Goal: Task Accomplishment & Management: Manage account settings

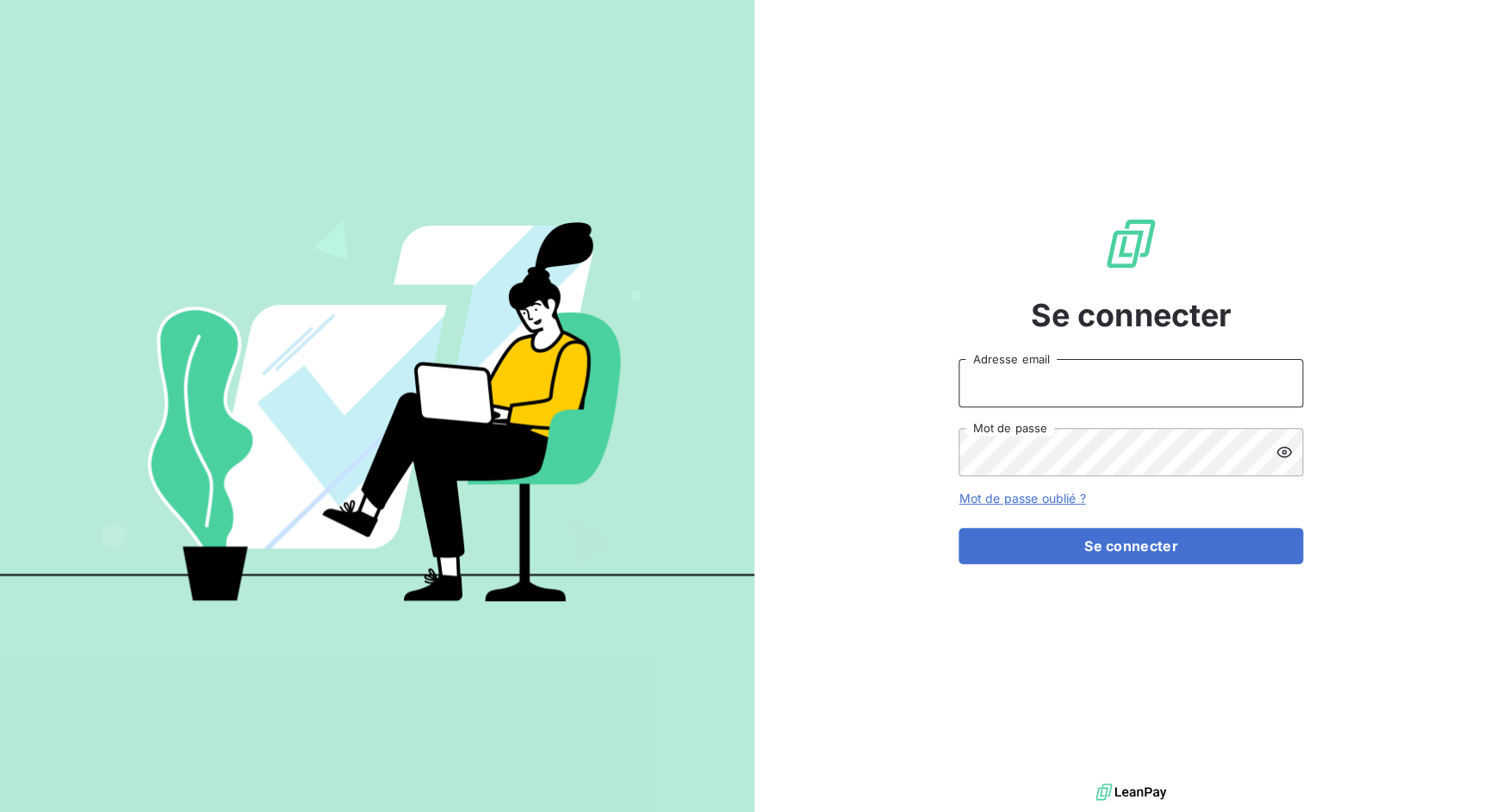
click at [1011, 386] on input "Adresse email" at bounding box center [1131, 383] width 344 height 49
drag, startPoint x: 1018, startPoint y: 385, endPoint x: 1095, endPoint y: 386, distance: 77.0
click at [1095, 386] on input "admin@3dcelo" at bounding box center [1131, 383] width 344 height 49
type input "admin@sonatelfixe"
click at [958, 527] on button "Se connecter" at bounding box center [1131, 545] width 344 height 36
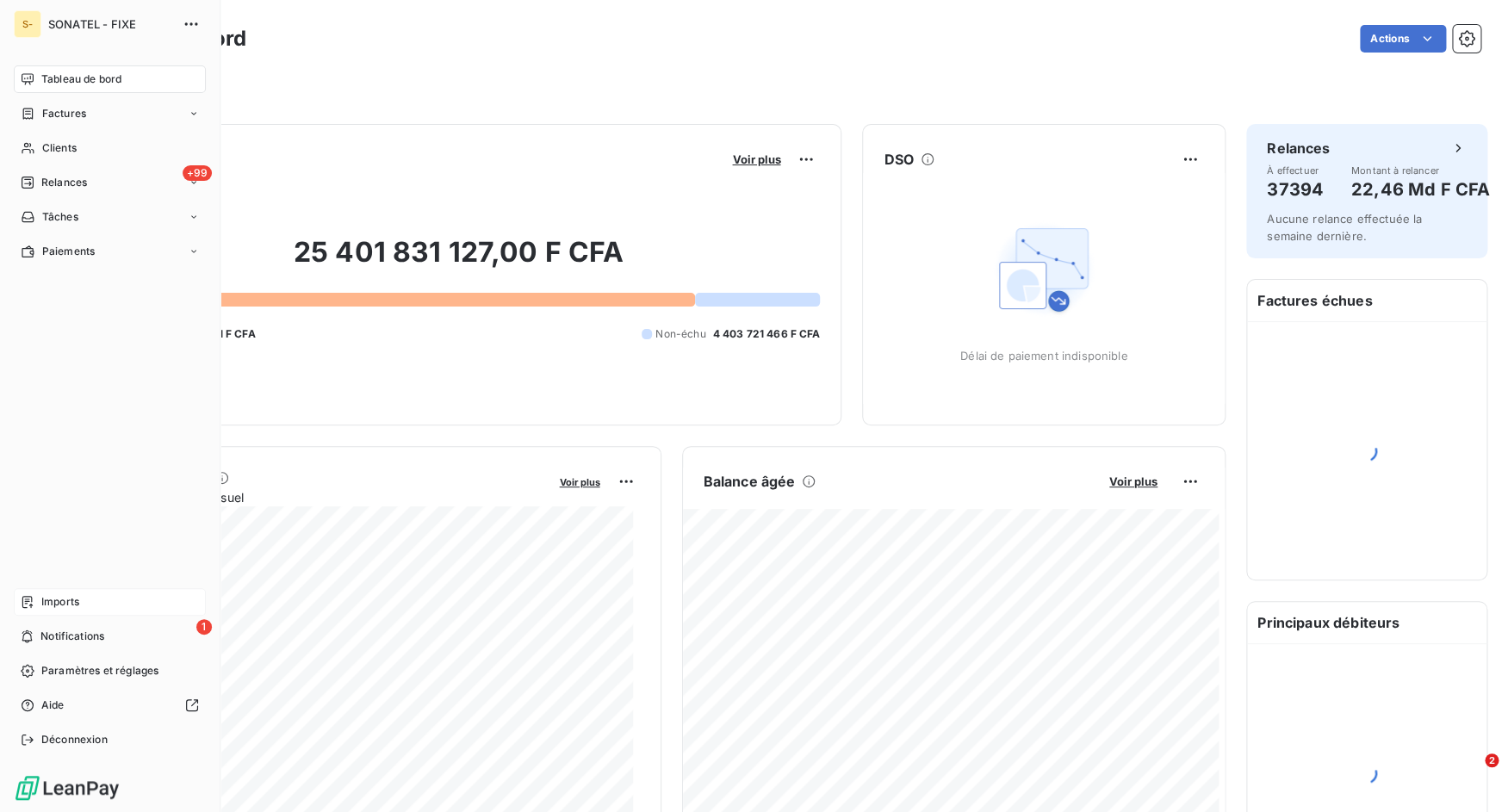
click at [45, 602] on span "Imports" at bounding box center [59, 602] width 38 height 16
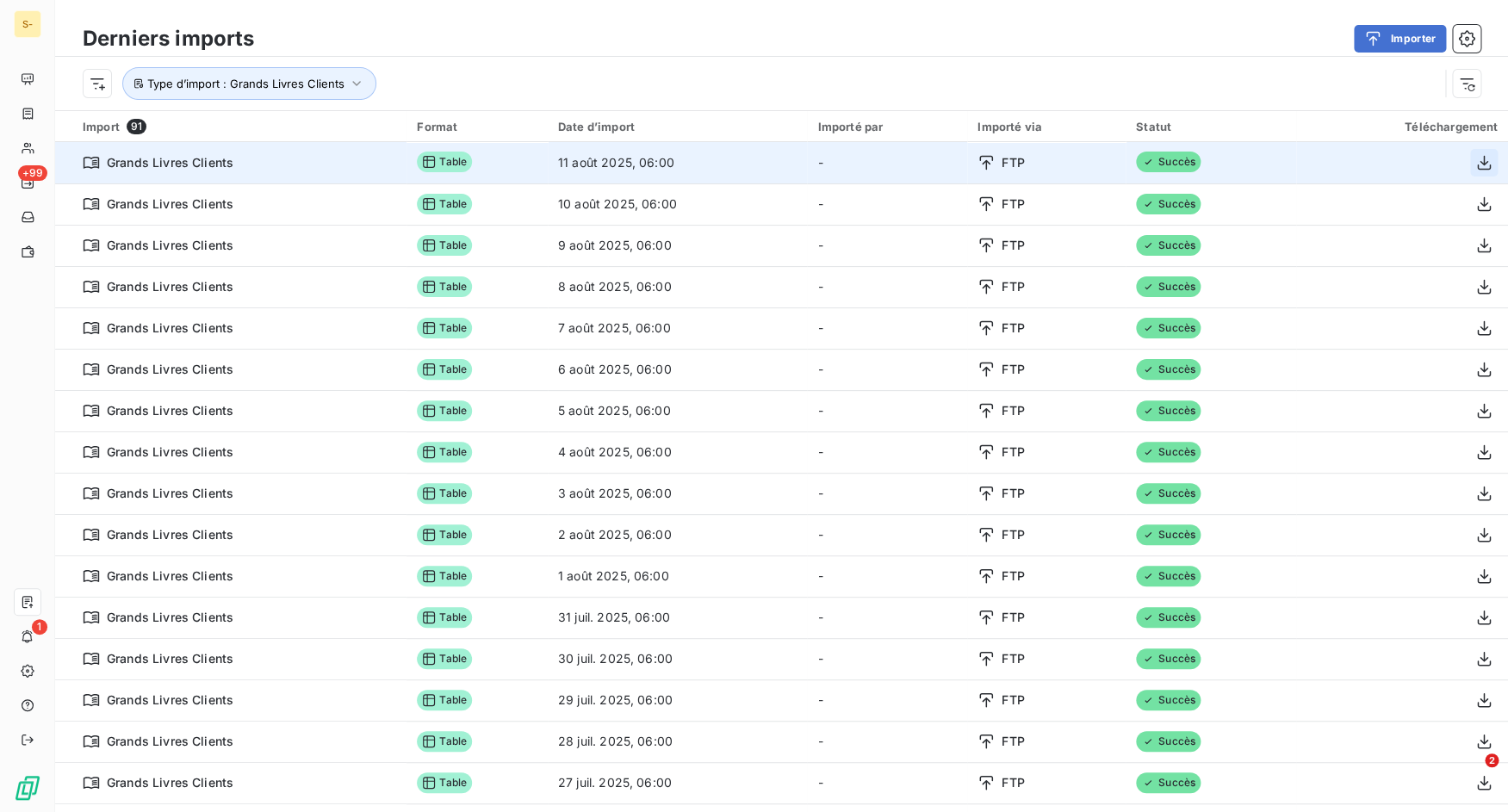
click at [1475, 162] on icon "button" at bounding box center [1484, 162] width 18 height 18
click at [1470, 152] on button "button" at bounding box center [1484, 162] width 27 height 27
